Goal: Obtain resource: Obtain resource

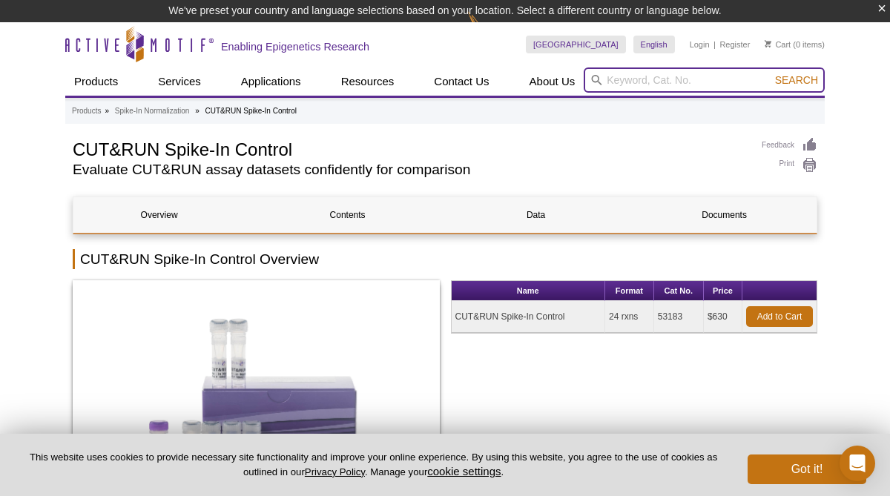
click at [641, 77] on input "search" at bounding box center [704, 79] width 241 height 25
type input "106142"
click at [770, 73] on button "Search" at bounding box center [796, 79] width 52 height 13
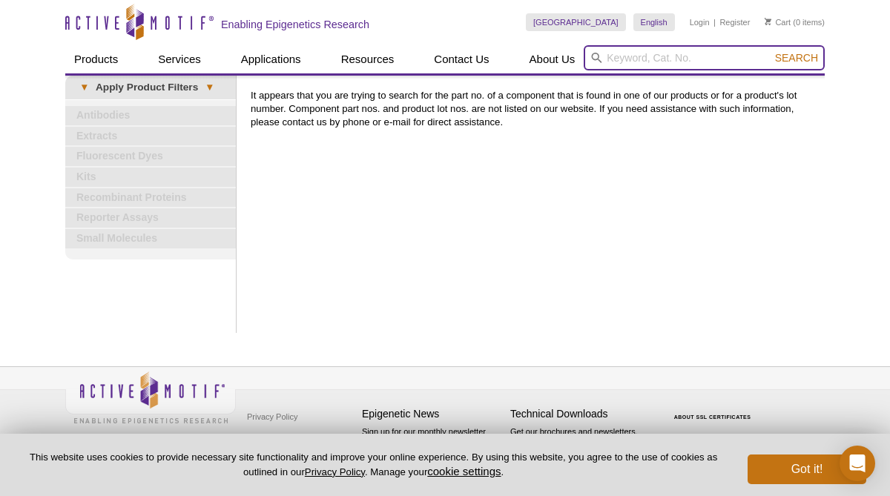
click at [646, 56] on input "search" at bounding box center [704, 57] width 241 height 25
click at [770, 51] on button "Search" at bounding box center [796, 57] width 52 height 13
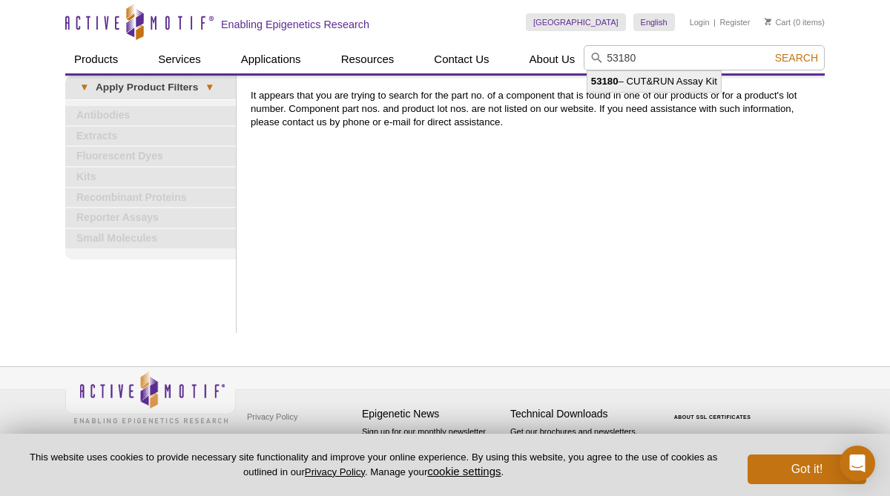
click at [617, 78] on strong "53180" at bounding box center [604, 81] width 27 height 11
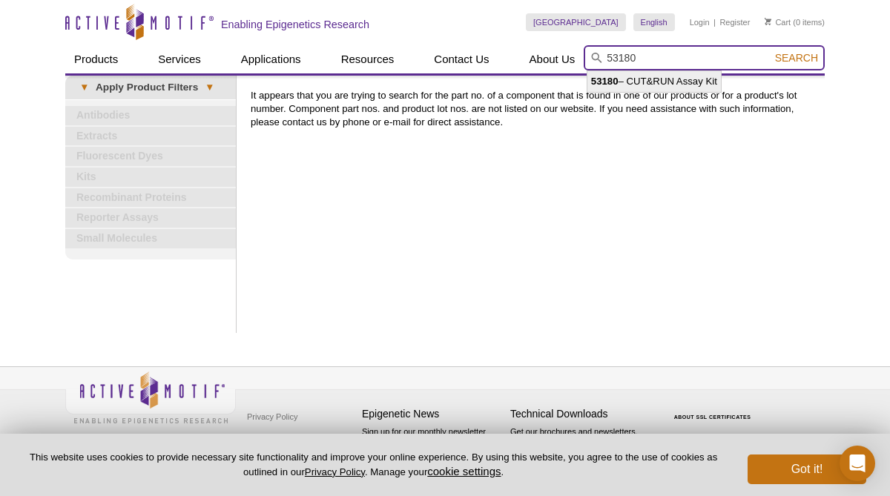
type input "53180 – CUT&RUN Assay Kit"
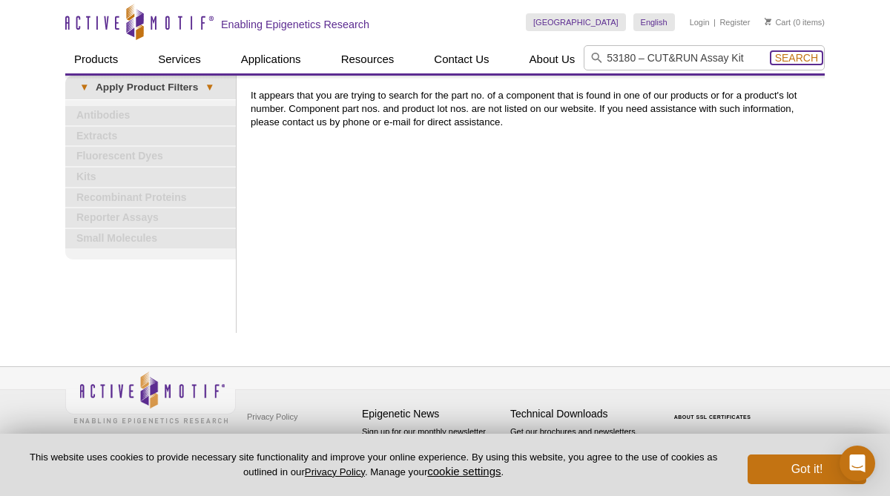
click at [799, 62] on span "Search" at bounding box center [796, 58] width 43 height 12
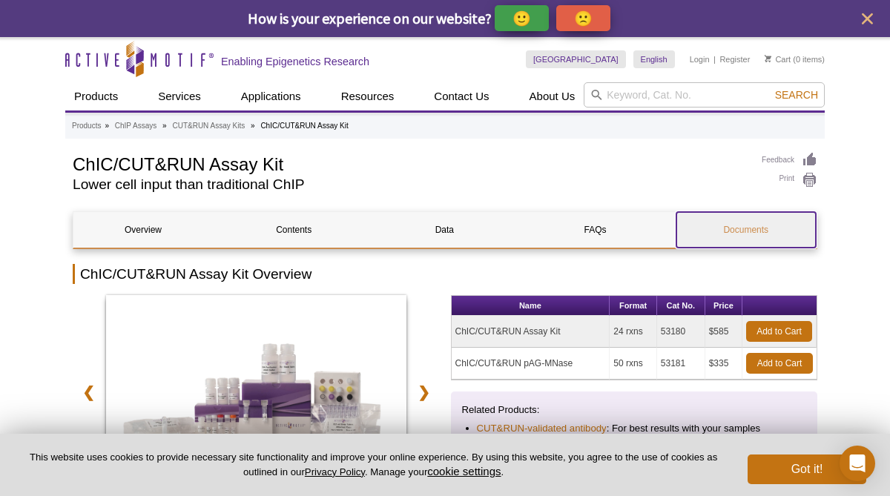
click at [763, 228] on link "Documents" at bounding box center [745, 230] width 139 height 36
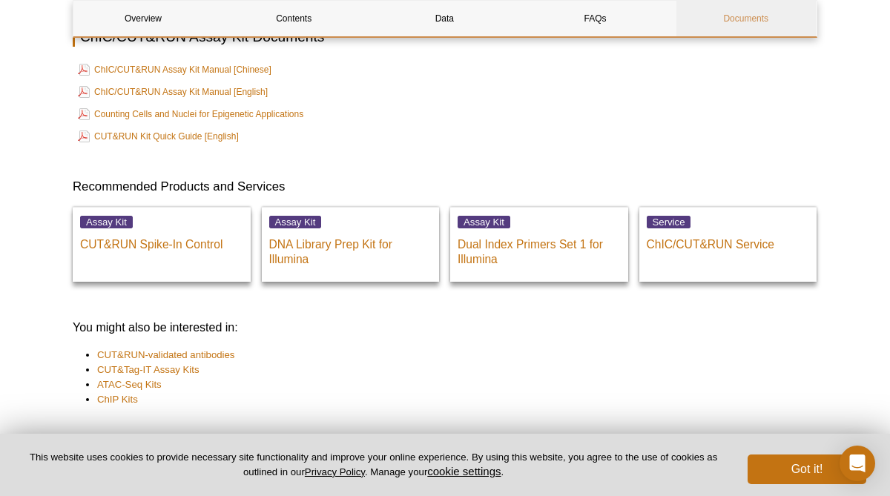
scroll to position [3864, 0]
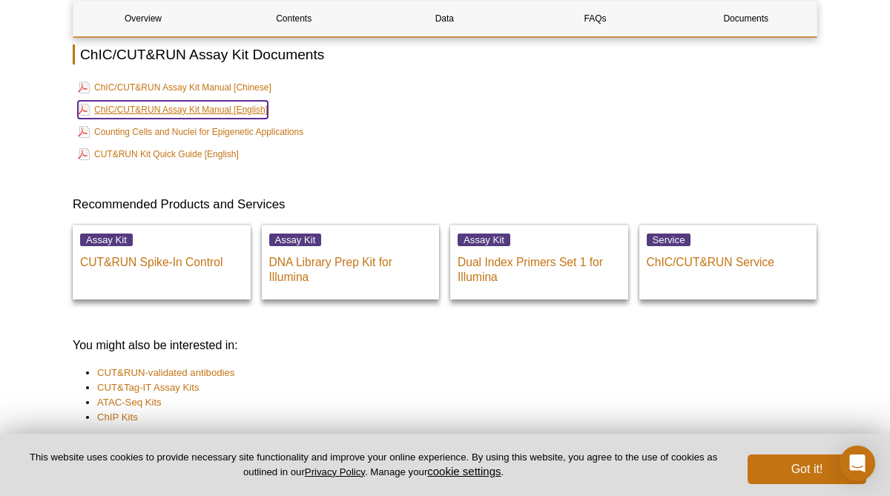
click at [185, 110] on link "ChIC/CUT&RUN Assay Kit Manual [English]" at bounding box center [173, 110] width 190 height 18
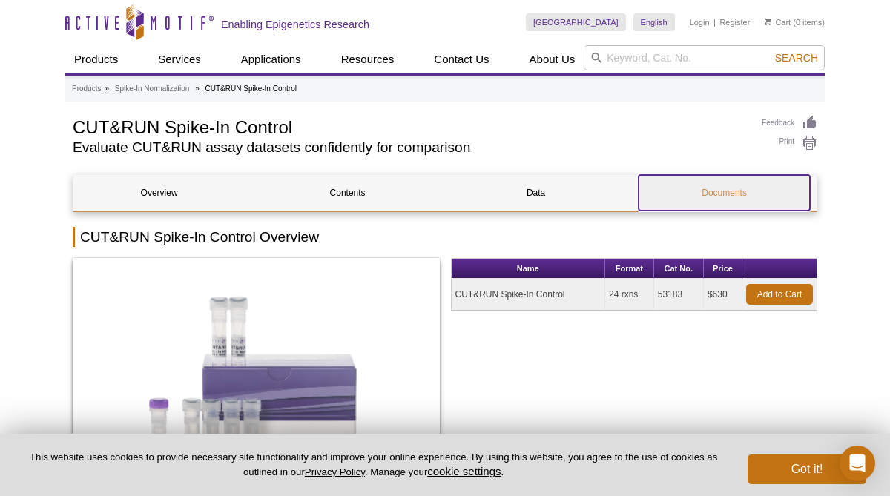
click at [735, 188] on link "Documents" at bounding box center [723, 193] width 171 height 36
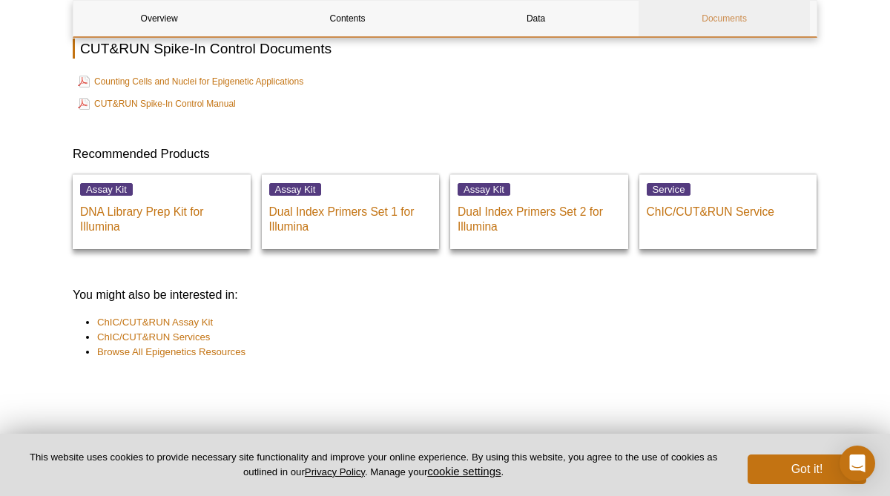
scroll to position [1693, 0]
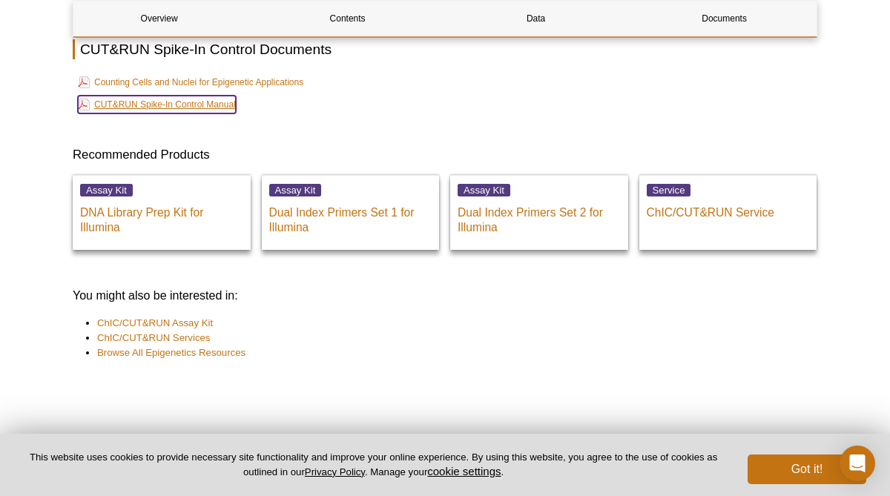
click at [224, 110] on link "CUT&RUN Spike-In Control Manual" at bounding box center [157, 105] width 158 height 18
